Goal: Find contact information: Find contact information

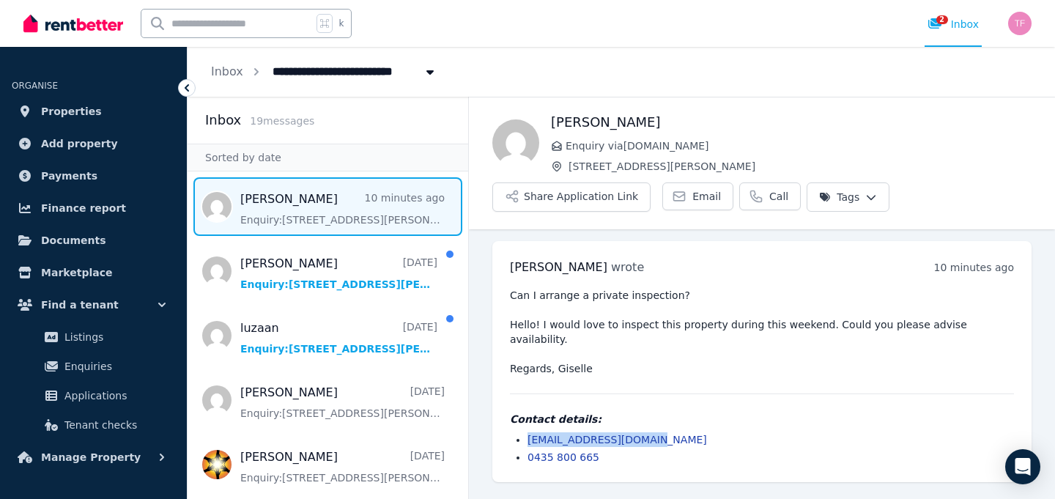
drag, startPoint x: 643, startPoint y: 423, endPoint x: 526, endPoint y: 421, distance: 117.3
click at [526, 432] on ul "[EMAIL_ADDRESS][DOMAIN_NAME] 0435 800 665" at bounding box center [762, 448] width 504 height 32
copy link "[EMAIL_ADDRESS][DOMAIN_NAME]"
